Goal: Navigation & Orientation: Find specific page/section

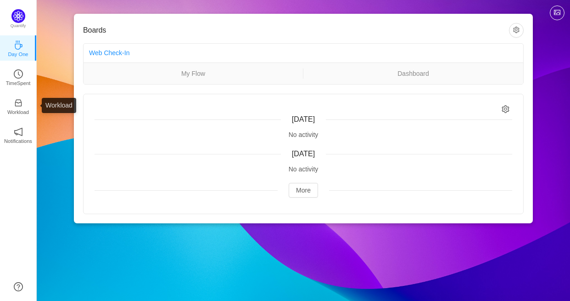
click at [23, 111] on p "Workload" at bounding box center [18, 112] width 22 height 8
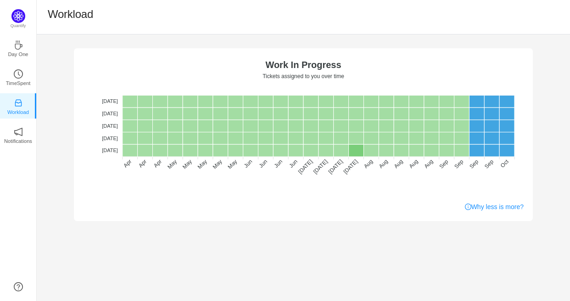
click at [19, 15] on img at bounding box center [18, 16] width 14 height 14
click at [14, 77] on icon "icon: clock-circle" at bounding box center [18, 73] width 9 height 9
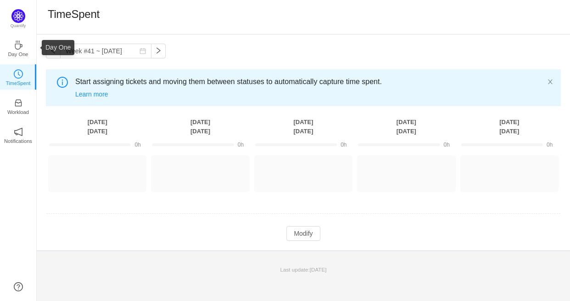
click at [15, 44] on icon "icon: coffee" at bounding box center [18, 44] width 7 height 9
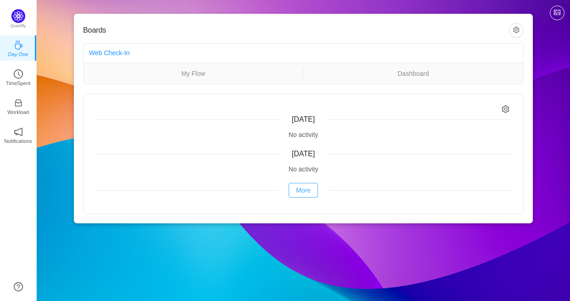
click at [306, 190] on button "More" at bounding box center [303, 190] width 29 height 15
